Goal: Information Seeking & Learning: Learn about a topic

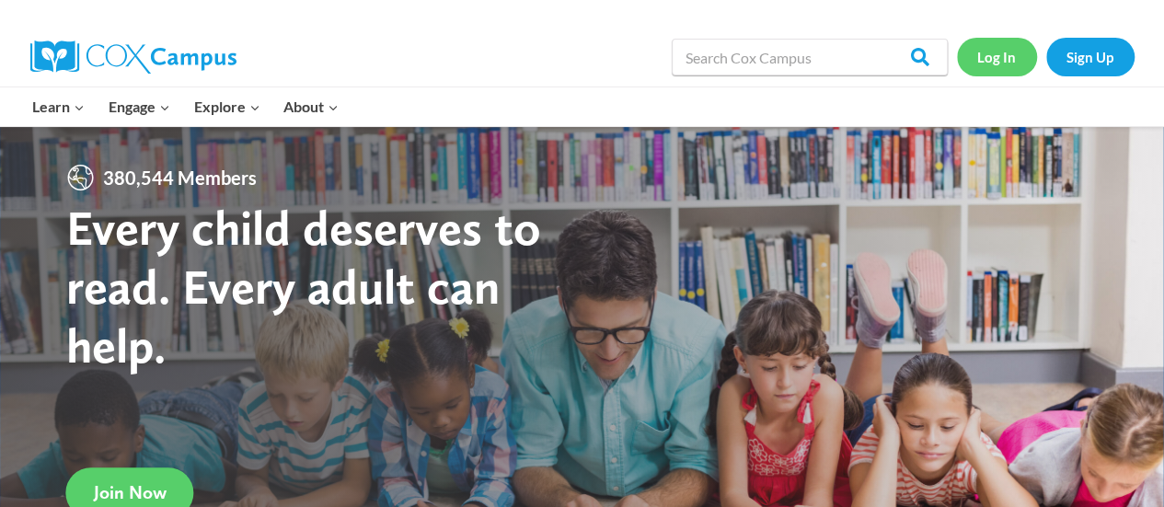
click at [987, 54] on link "Log In" at bounding box center [997, 57] width 80 height 38
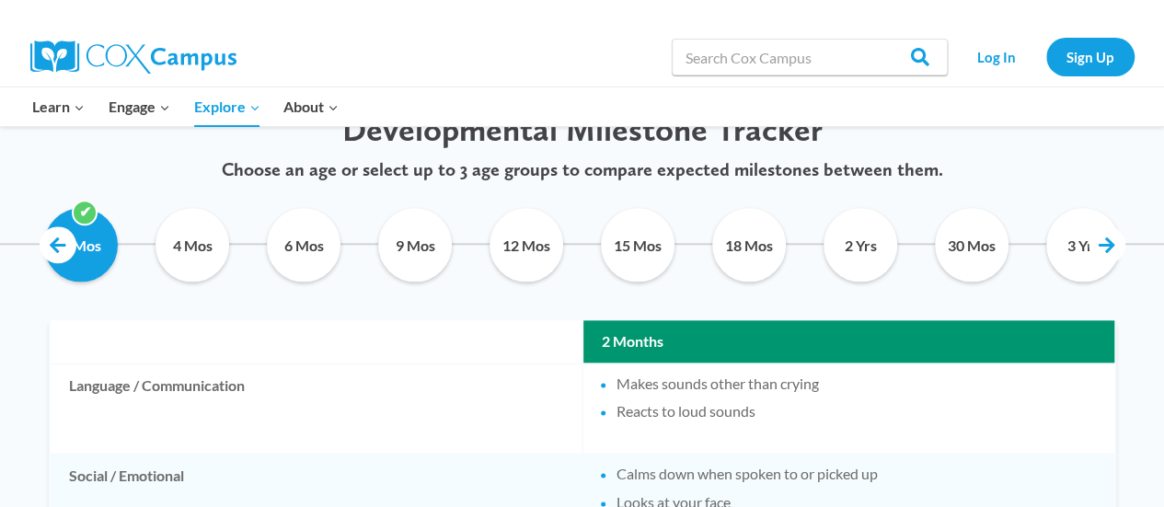
scroll to position [873, 0]
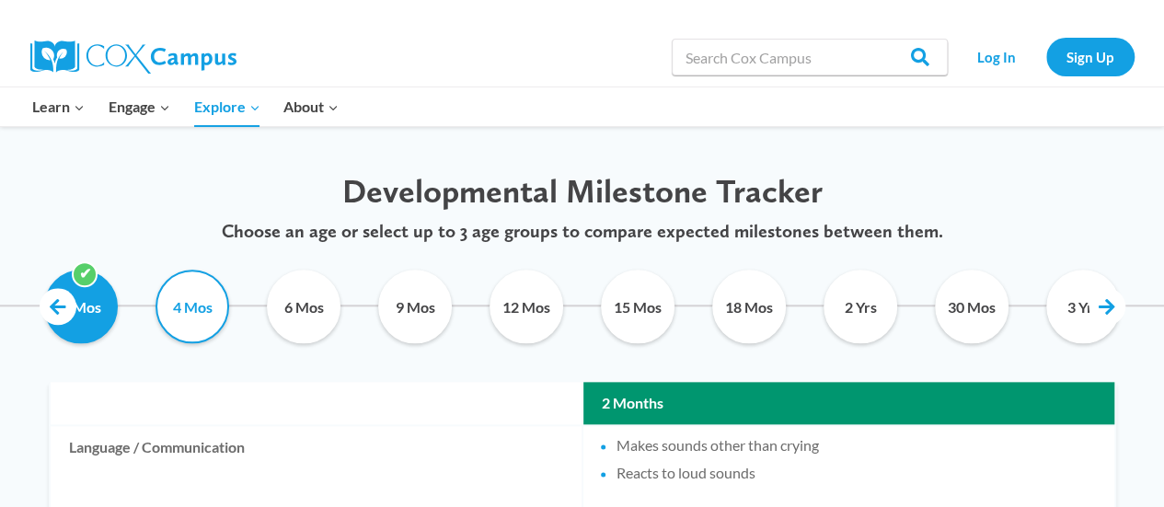
click at [189, 321] on input "4 Mos" at bounding box center [193, 307] width 84 height 74
checkbox input "true"
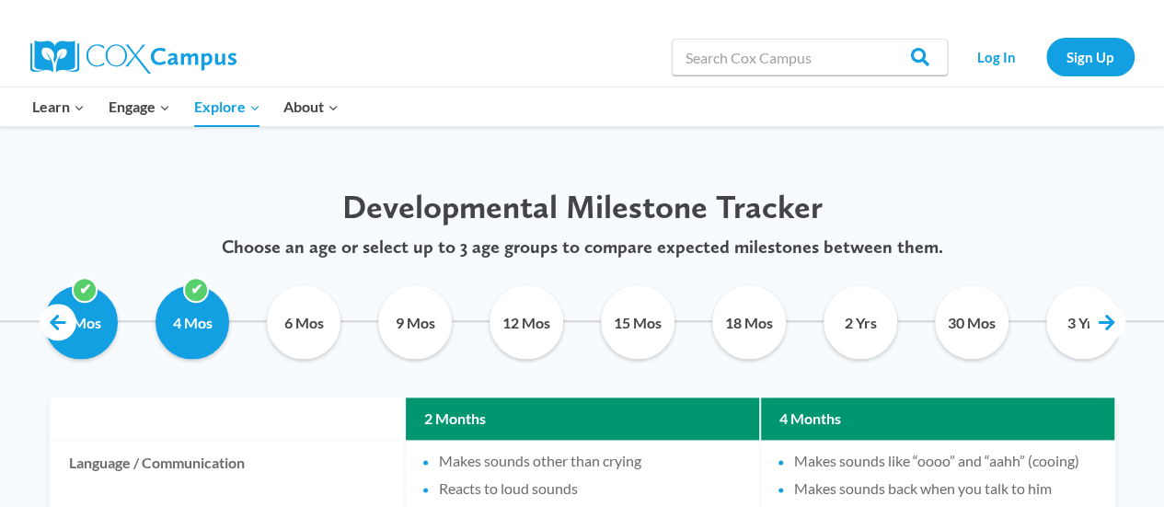
scroll to position [869, 0]
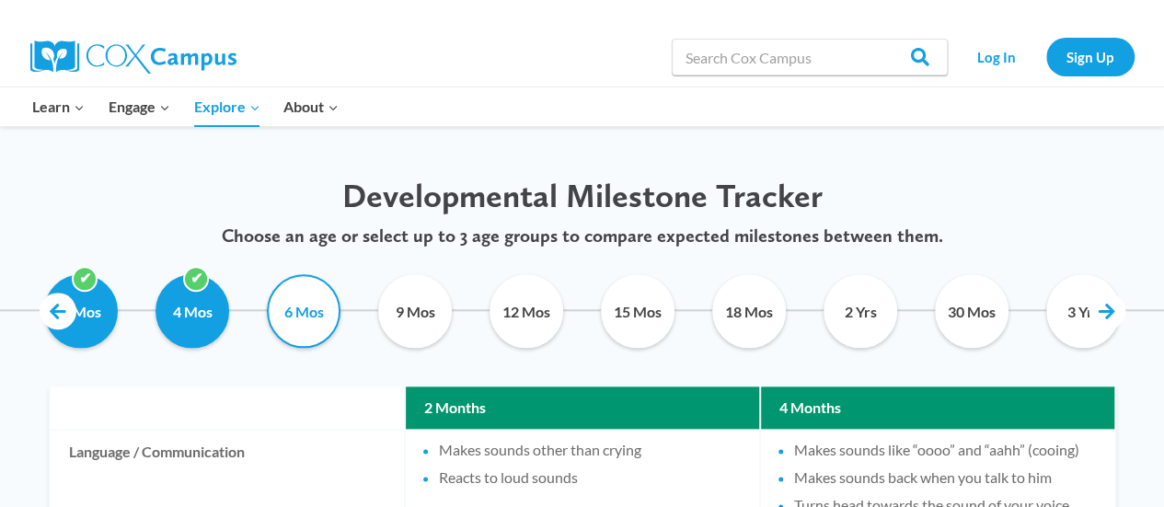
click at [298, 306] on input "6 Mos" at bounding box center [304, 311] width 84 height 74
checkbox input "true"
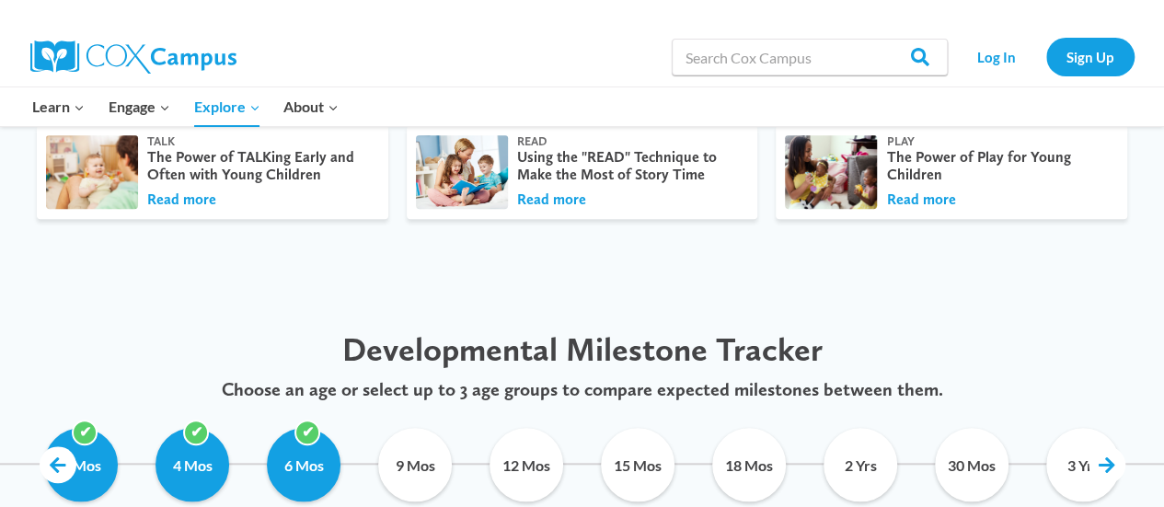
scroll to position [891, 0]
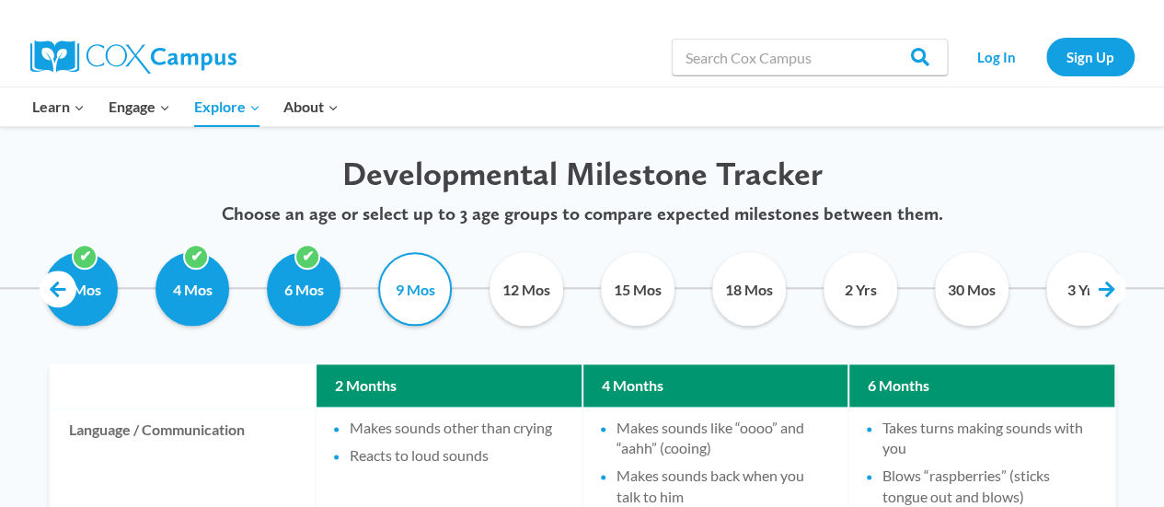
click at [429, 299] on input "9 Mos" at bounding box center [416, 289] width 84 height 74
click at [394, 306] on input "9 Mos" at bounding box center [416, 289] width 84 height 74
click at [399, 301] on input "9 Mos" at bounding box center [416, 289] width 84 height 74
click at [429, 290] on input "9 Mos" at bounding box center [416, 289] width 84 height 74
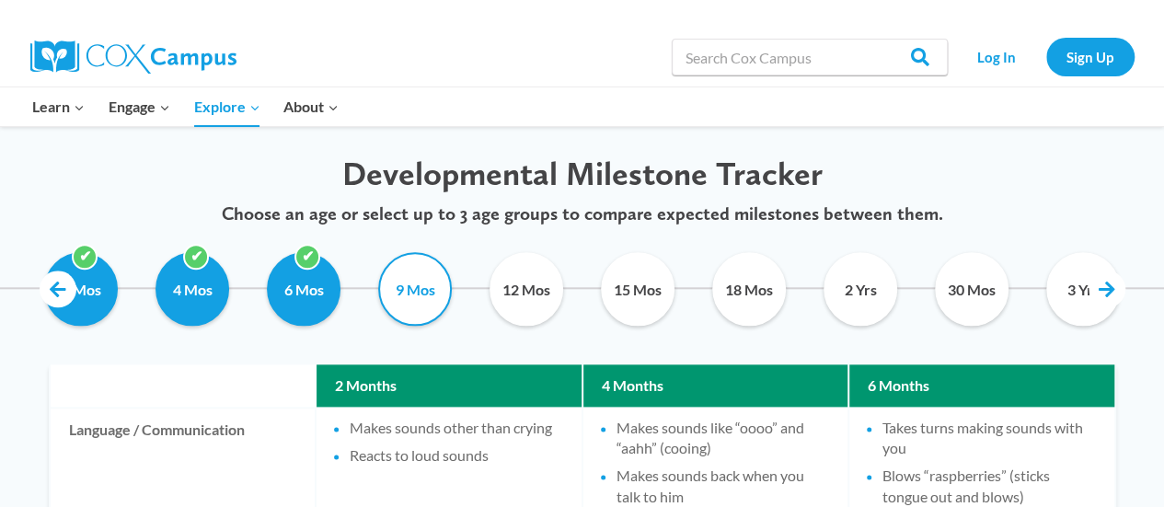
click at [429, 290] on input "9 Mos" at bounding box center [416, 289] width 84 height 74
checkbox input "false"
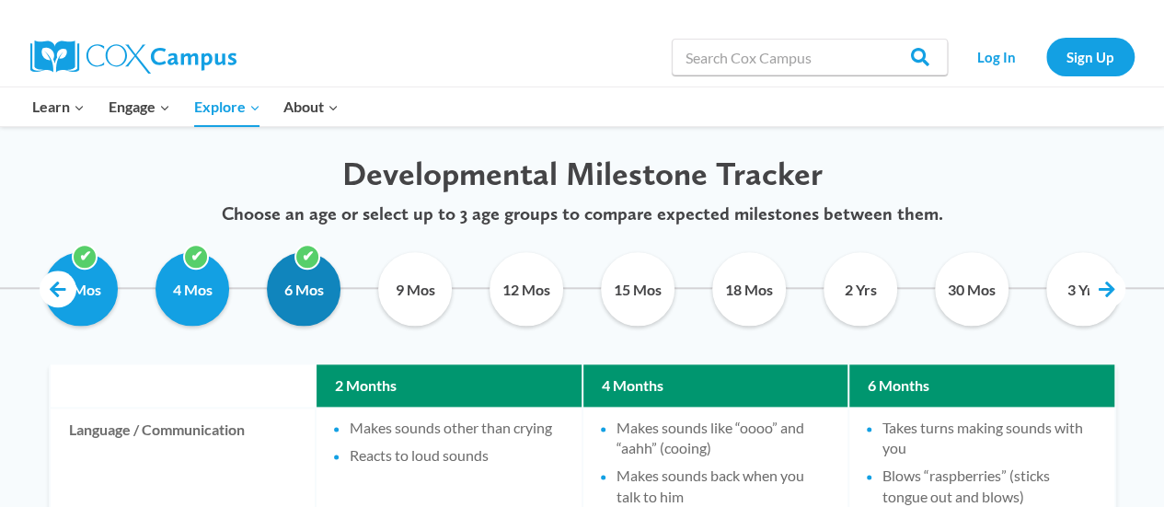
click at [300, 303] on input "6 Mos" at bounding box center [304, 289] width 84 height 74
checkbox input "false"
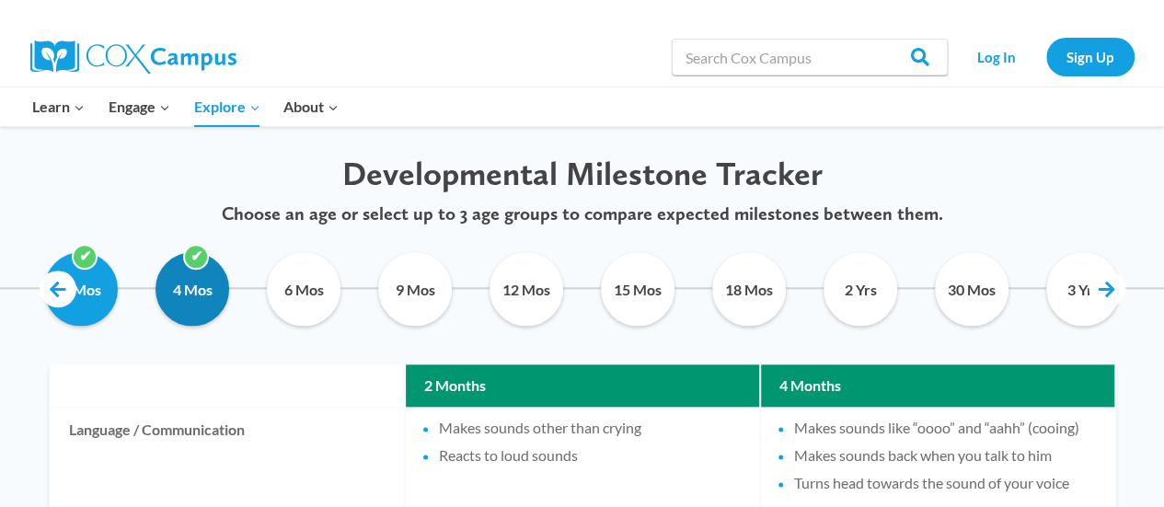
click at [195, 284] on input "4 Mos" at bounding box center [193, 289] width 84 height 74
checkbox input "false"
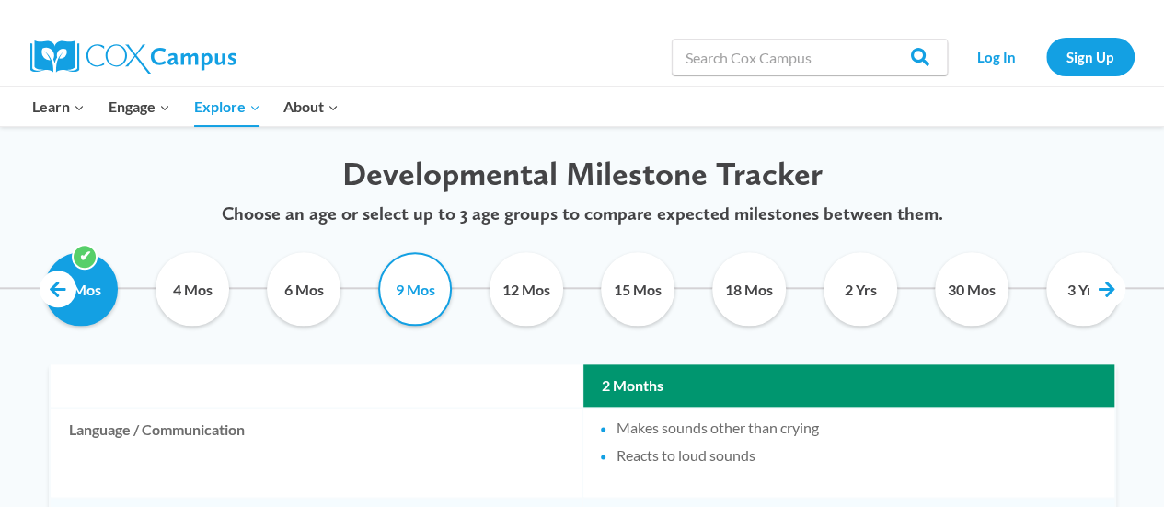
click at [398, 286] on input "9 Mos" at bounding box center [416, 289] width 84 height 74
checkbox input "true"
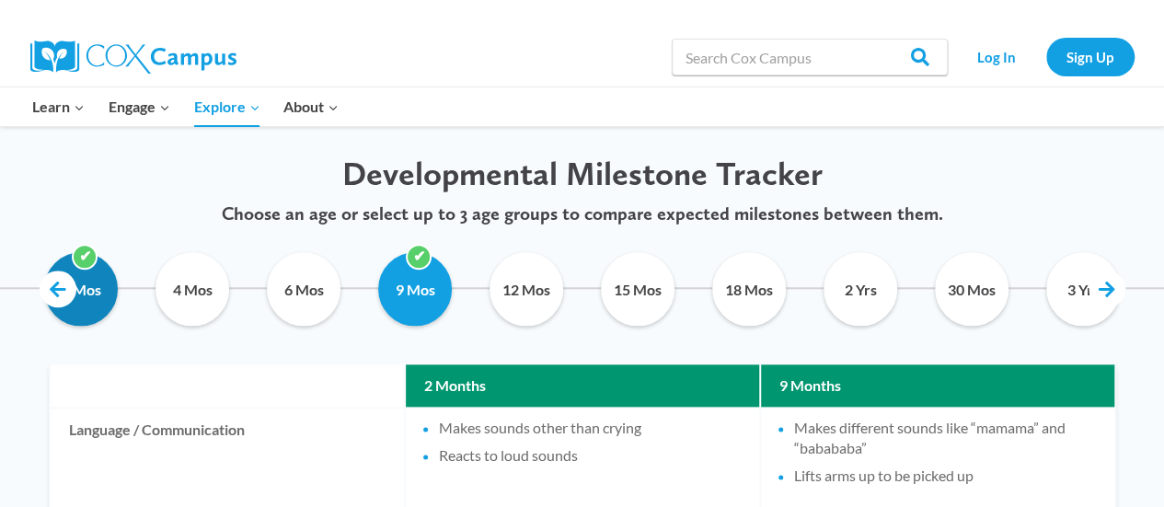
click at [89, 299] on input "2 Mos" at bounding box center [82, 289] width 84 height 74
checkbox input "false"
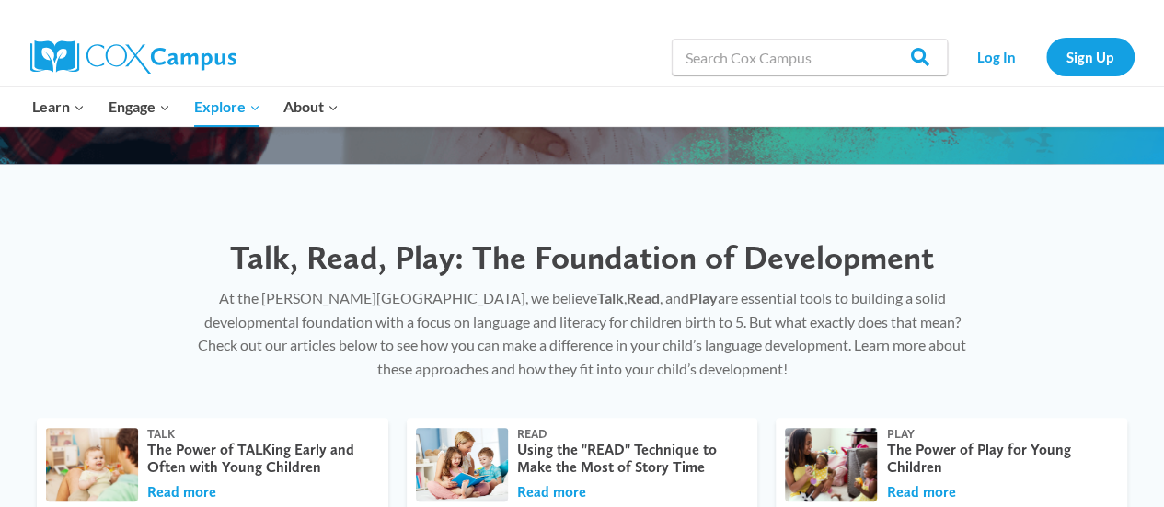
scroll to position [410, 0]
